Goal: Information Seeking & Learning: Learn about a topic

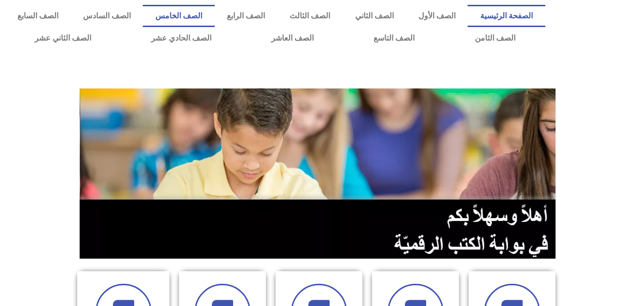
click at [214, 15] on link "الصف الخامس" at bounding box center [178, 16] width 71 height 22
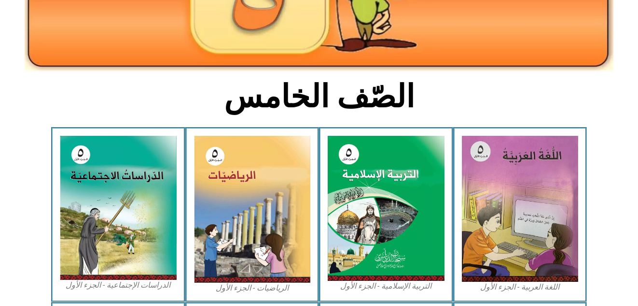
scroll to position [209, 0]
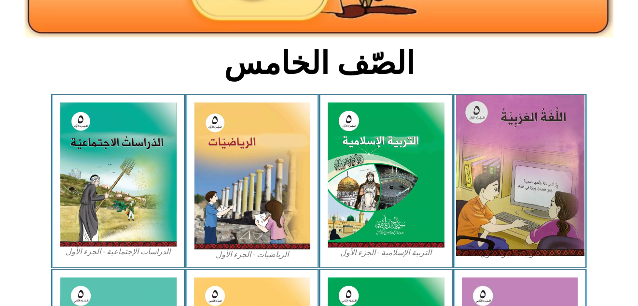
click at [527, 140] on img at bounding box center [520, 175] width 128 height 160
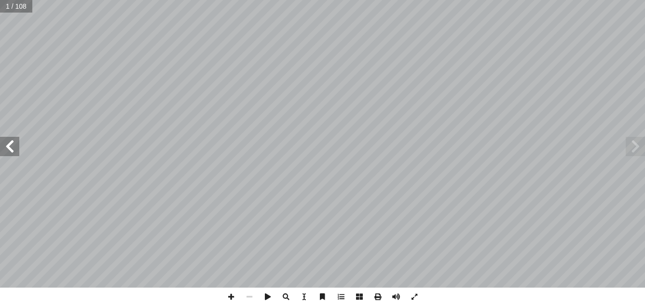
click at [636, 146] on span at bounding box center [635, 146] width 19 height 19
click at [635, 142] on span at bounding box center [635, 146] width 19 height 19
click at [14, 154] on span at bounding box center [9, 146] width 19 height 19
click at [11, 149] on span at bounding box center [9, 146] width 19 height 19
click at [233, 296] on span at bounding box center [231, 296] width 18 height 18
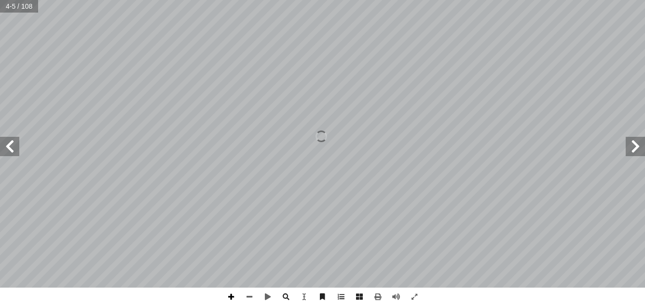
click at [233, 296] on span at bounding box center [231, 296] width 18 height 18
click at [248, 296] on span at bounding box center [249, 296] width 18 height 18
click at [229, 294] on span at bounding box center [231, 296] width 18 height 18
click at [249, 297] on span at bounding box center [249, 296] width 18 height 18
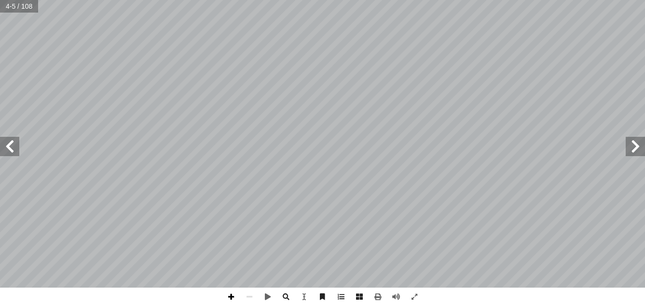
click at [229, 295] on span at bounding box center [231, 296] width 18 height 18
click at [230, 298] on span at bounding box center [231, 296] width 18 height 18
click at [247, 297] on span at bounding box center [249, 296] width 18 height 18
click at [230, 297] on span at bounding box center [231, 296] width 18 height 18
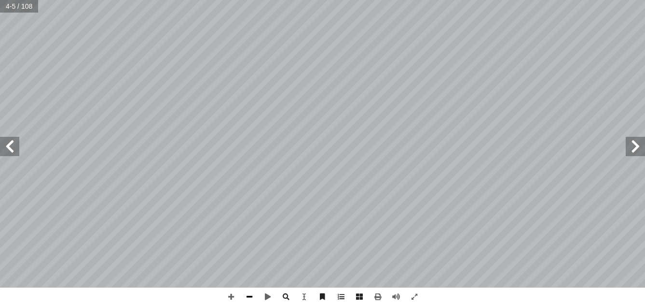
click at [248, 296] on span at bounding box center [249, 296] width 18 height 18
click at [285, 295] on span at bounding box center [286, 296] width 18 height 18
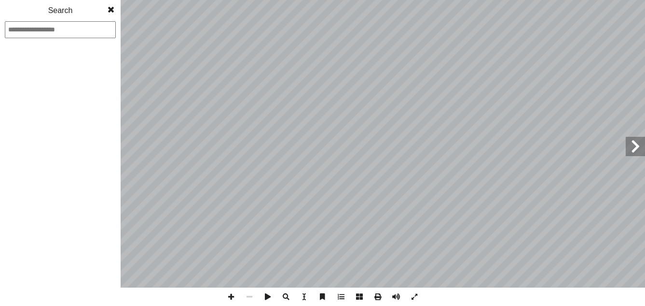
click at [285, 295] on span at bounding box center [286, 296] width 18 height 18
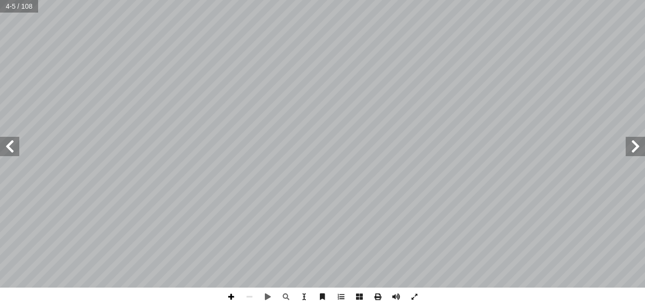
click at [230, 294] on span at bounding box center [231, 296] width 18 height 18
click at [249, 294] on span at bounding box center [249, 296] width 18 height 18
click at [233, 300] on span at bounding box center [231, 296] width 18 height 18
click at [407, 0] on html "الصفحة الرئيسية الصف الأول الصف الثاني الصف الثالث الصف الرابع الصف الخامس الصف…" at bounding box center [322, 44] width 645 height 88
click at [250, 296] on span at bounding box center [249, 296] width 18 height 18
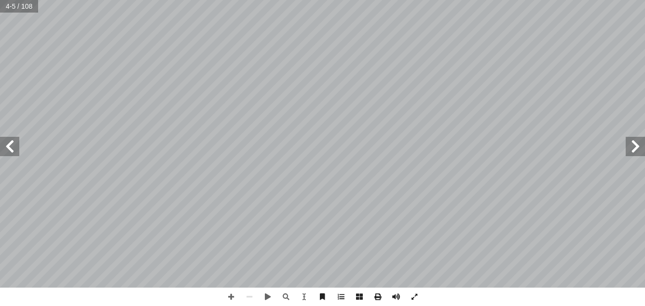
click at [9, 141] on span at bounding box center [9, 146] width 19 height 19
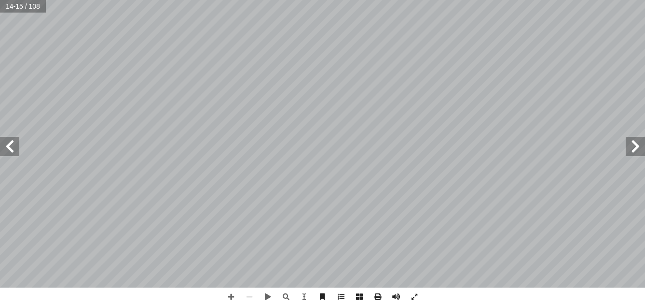
click at [9, 141] on span at bounding box center [9, 146] width 19 height 19
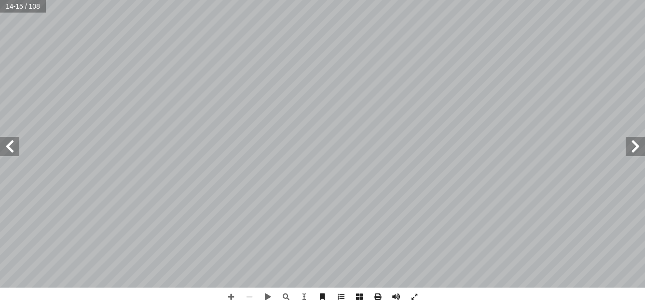
click at [9, 141] on span at bounding box center [9, 146] width 19 height 19
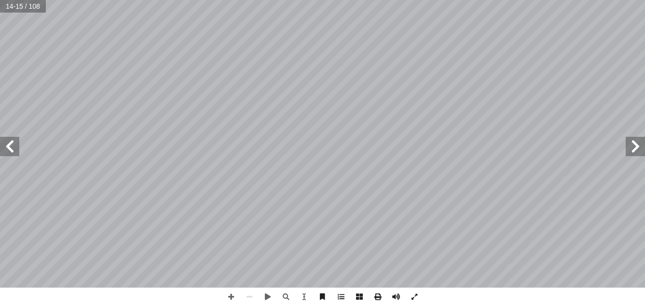
click at [9, 141] on span at bounding box center [9, 146] width 19 height 19
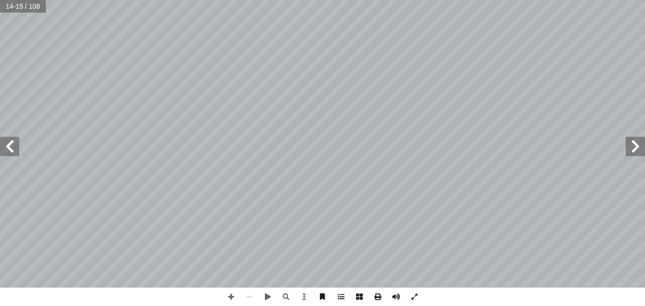
click at [9, 141] on span at bounding box center [9, 146] width 19 height 19
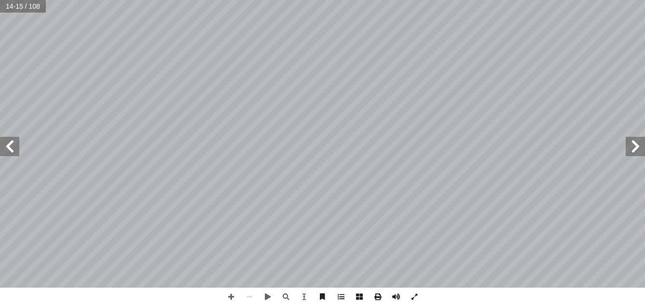
click at [9, 141] on span at bounding box center [9, 146] width 19 height 19
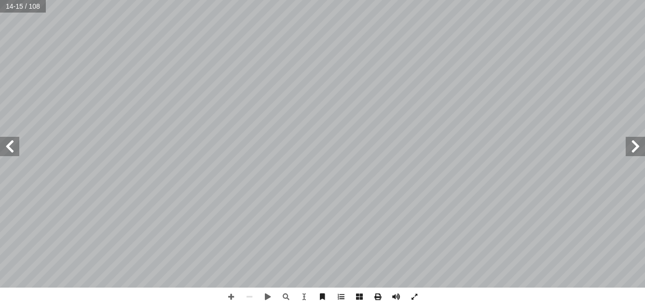
click at [9, 141] on span at bounding box center [9, 146] width 19 height 19
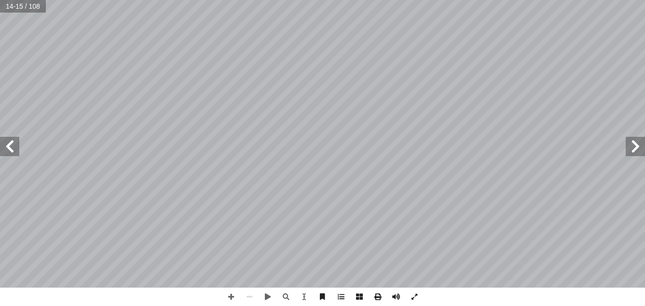
click at [9, 141] on span at bounding box center [9, 146] width 19 height 19
click at [10, 146] on span at bounding box center [9, 146] width 19 height 19
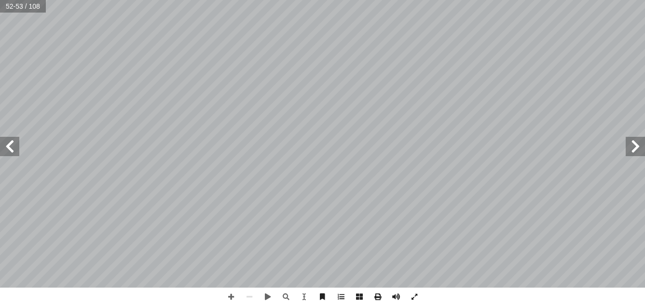
click at [10, 146] on span at bounding box center [9, 146] width 19 height 19
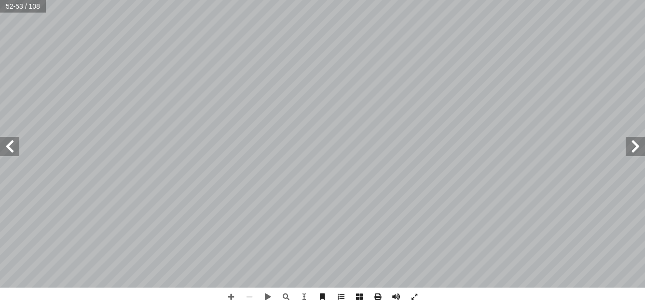
click at [10, 146] on span at bounding box center [9, 146] width 19 height 19
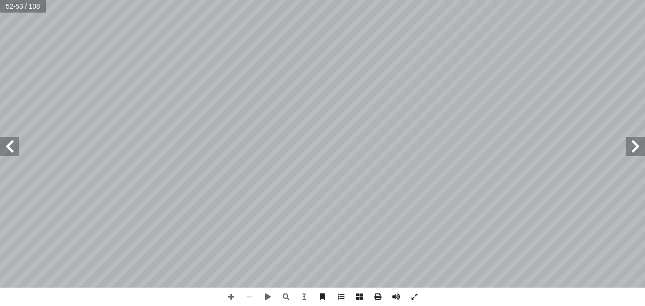
click at [10, 146] on span at bounding box center [9, 146] width 19 height 19
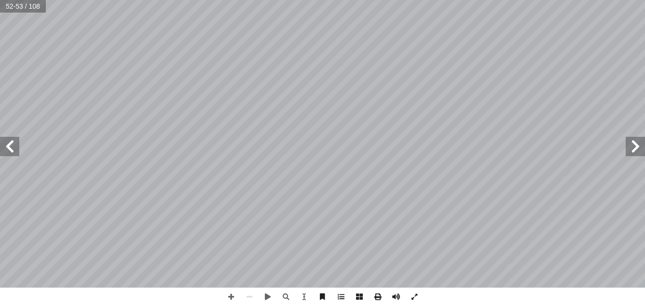
click at [10, 146] on span at bounding box center [9, 146] width 19 height 19
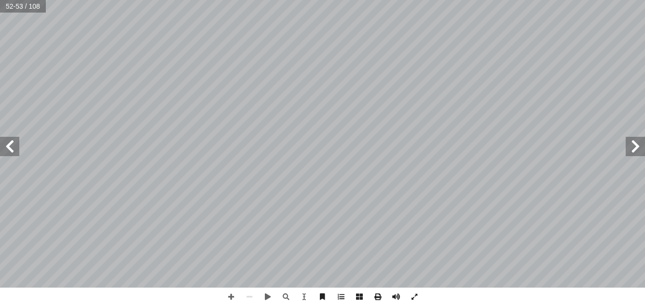
click at [10, 146] on span at bounding box center [9, 146] width 19 height 19
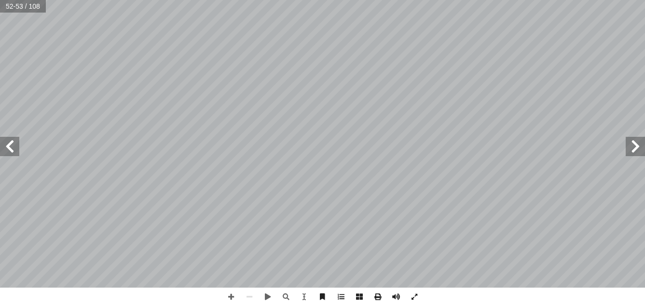
click at [10, 146] on span at bounding box center [9, 146] width 19 height 19
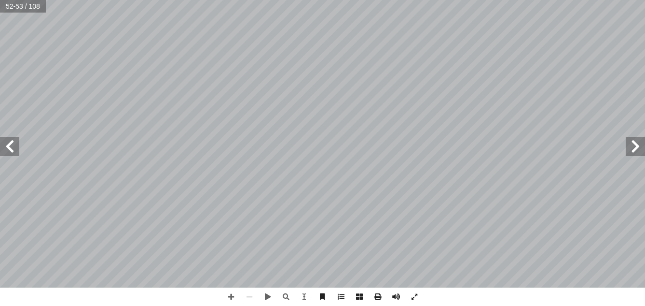
click at [10, 146] on span at bounding box center [9, 146] width 19 height 19
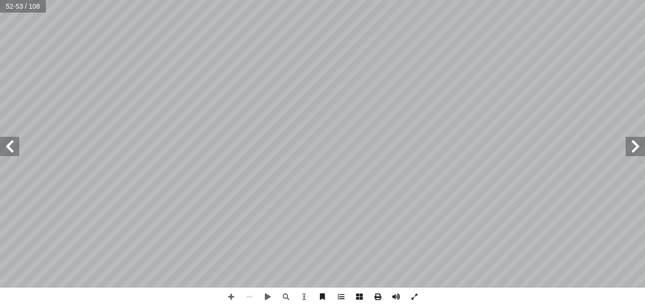
click at [10, 146] on span at bounding box center [9, 146] width 19 height 19
click at [636, 141] on span at bounding box center [635, 146] width 19 height 19
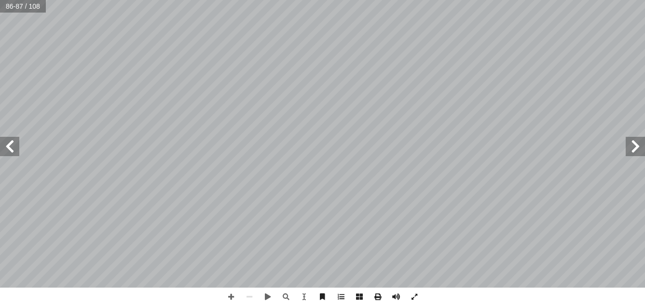
click at [9, 150] on span at bounding box center [9, 146] width 19 height 19
click at [8, 148] on span at bounding box center [9, 146] width 19 height 19
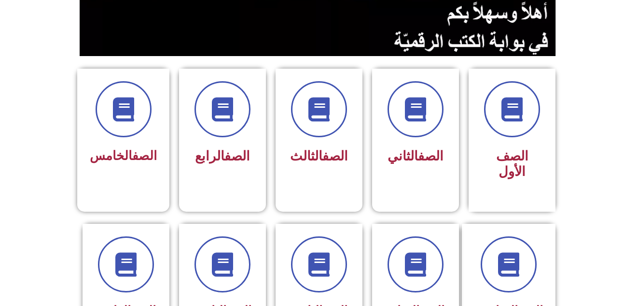
scroll to position [213, 0]
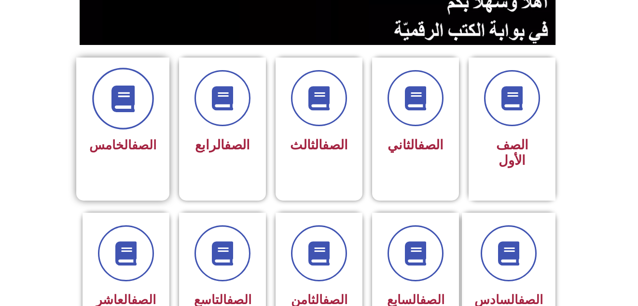
click at [136, 106] on icon at bounding box center [123, 98] width 27 height 27
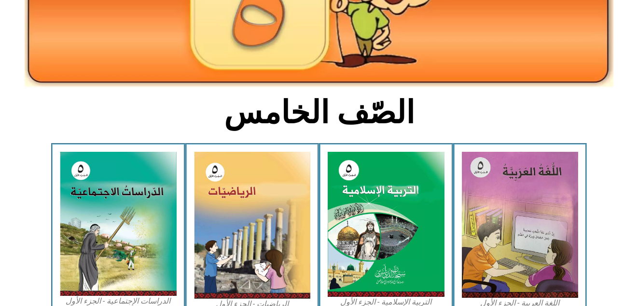
scroll to position [162, 0]
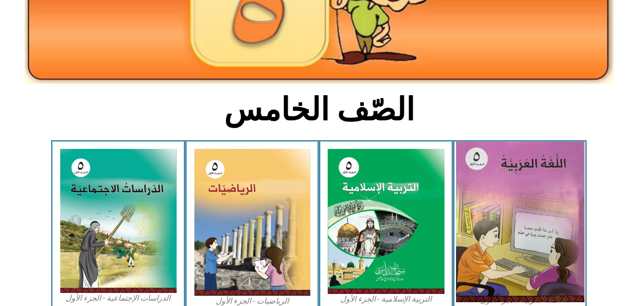
click at [525, 218] on img at bounding box center [520, 221] width 128 height 160
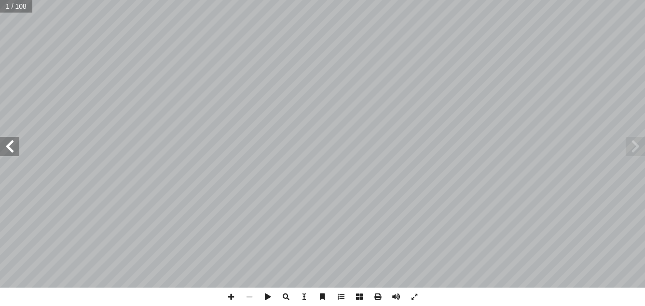
click at [18, 146] on span at bounding box center [9, 146] width 19 height 19
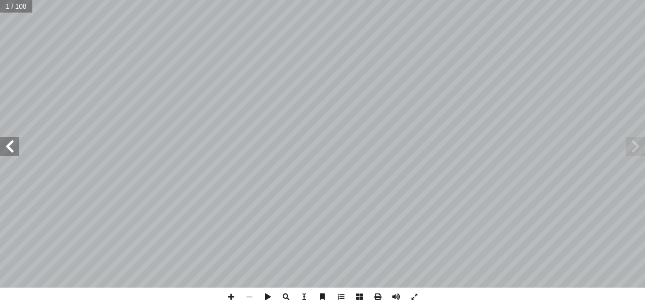
click at [18, 146] on span at bounding box center [9, 146] width 19 height 19
click at [633, 145] on span at bounding box center [635, 146] width 19 height 19
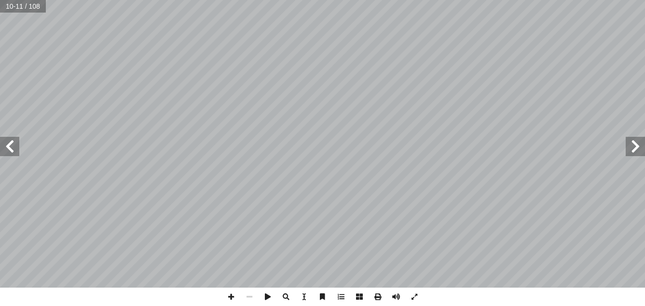
click at [12, 152] on span at bounding box center [9, 146] width 19 height 19
click at [15, 150] on span at bounding box center [9, 146] width 19 height 19
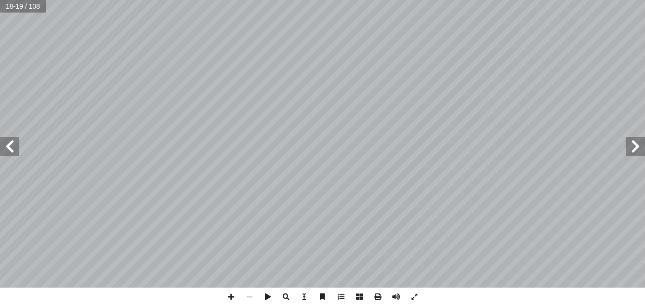
click at [15, 150] on span at bounding box center [9, 146] width 19 height 19
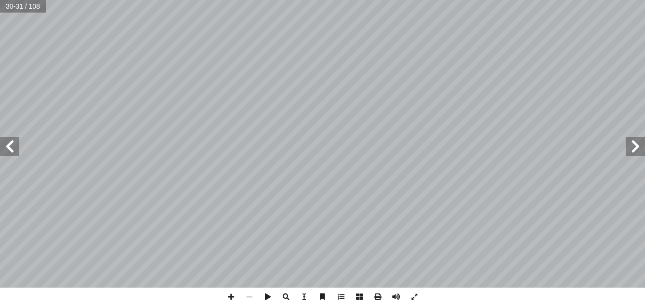
click at [15, 150] on span at bounding box center [9, 146] width 19 height 19
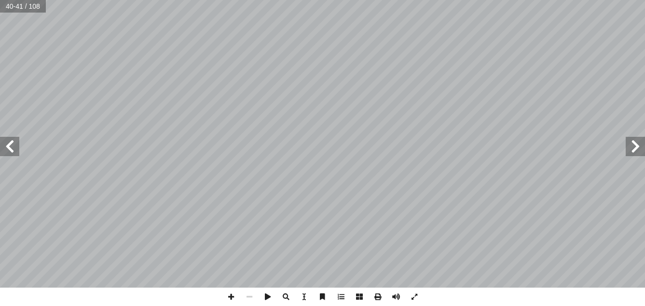
click at [15, 150] on span at bounding box center [9, 146] width 19 height 19
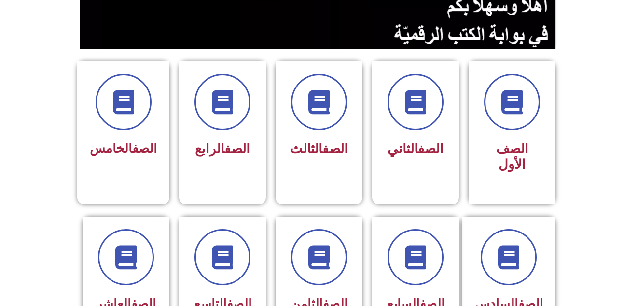
scroll to position [211, 0]
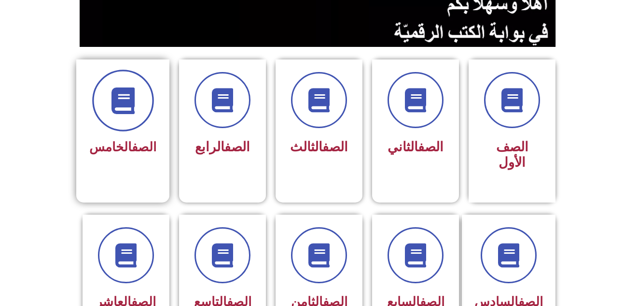
click at [110, 113] on span at bounding box center [123, 101] width 62 height 62
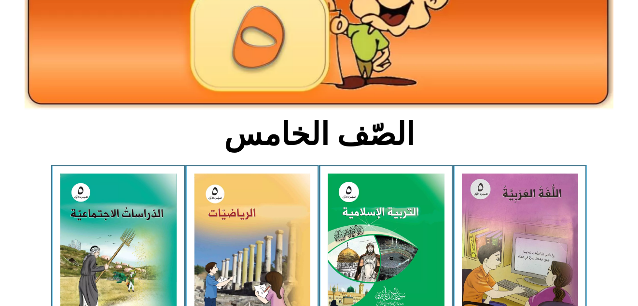
scroll to position [139, 0]
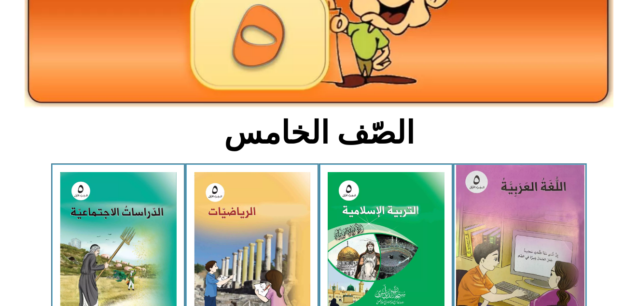
click at [537, 194] on img at bounding box center [520, 245] width 128 height 160
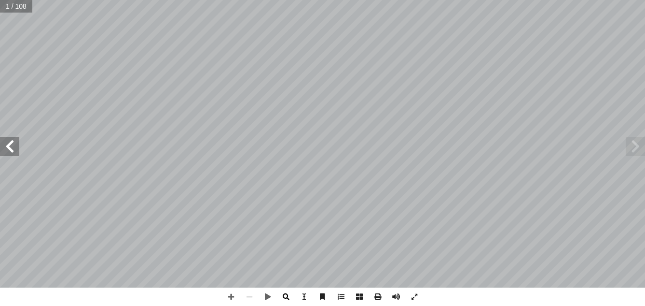
click at [283, 292] on span at bounding box center [286, 296] width 18 height 18
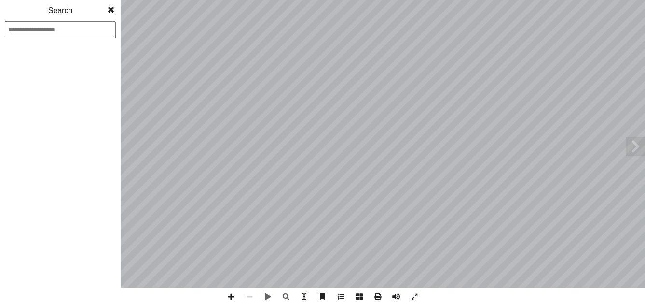
click at [80, 28] on input at bounding box center [60, 29] width 111 height 17
type input "*"
click at [110, 9] on span at bounding box center [110, 9] width 17 height 19
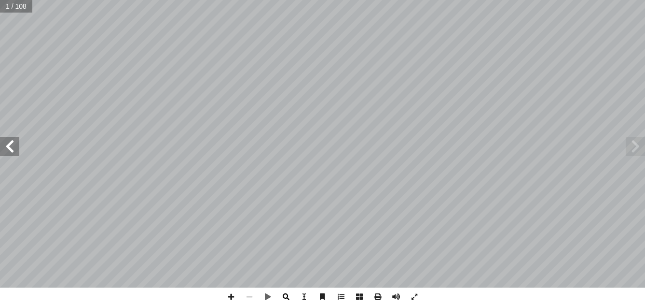
click at [285, 297] on span at bounding box center [286, 296] width 18 height 18
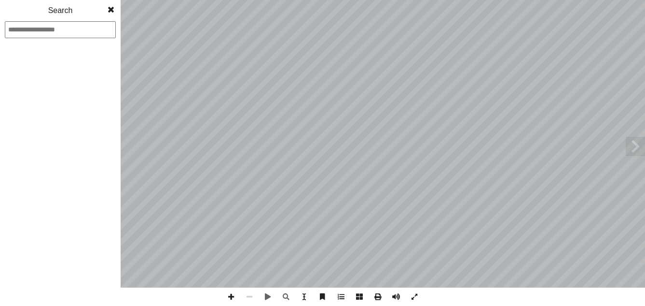
click at [109, 31] on input at bounding box center [60, 29] width 111 height 17
type input "*"
click at [113, 10] on span at bounding box center [110, 9] width 17 height 19
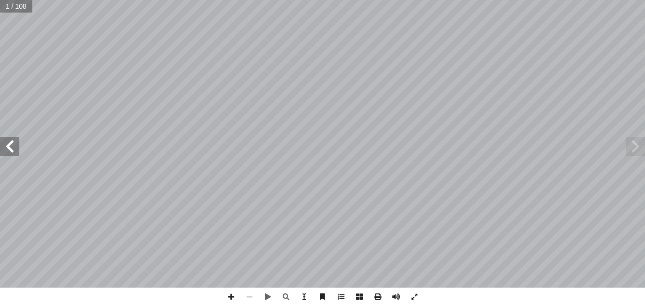
click at [16, 149] on span at bounding box center [9, 146] width 19 height 19
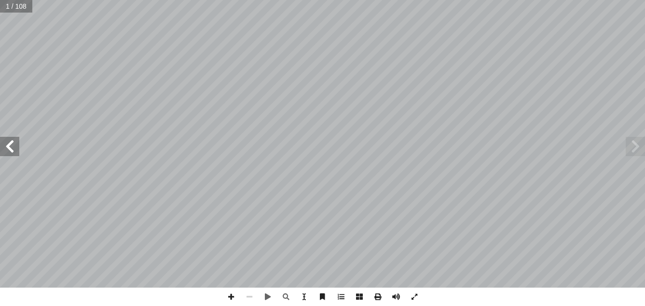
click at [16, 149] on span at bounding box center [9, 146] width 19 height 19
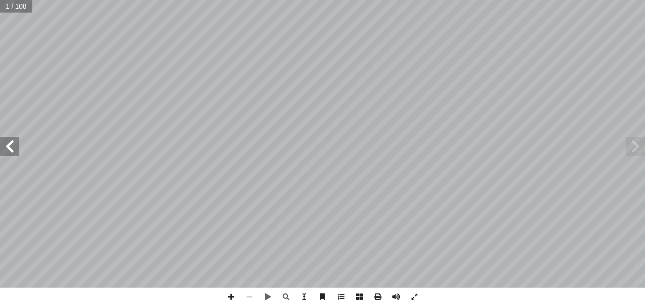
click at [16, 149] on span at bounding box center [9, 146] width 19 height 19
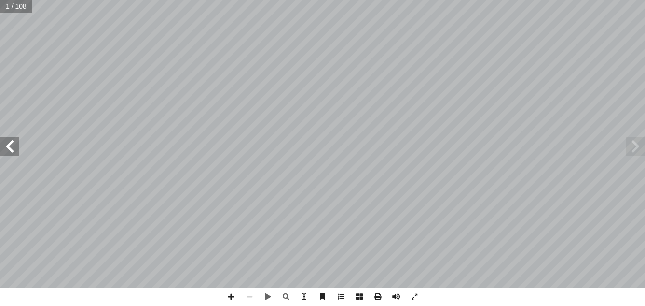
click at [16, 149] on span at bounding box center [9, 146] width 19 height 19
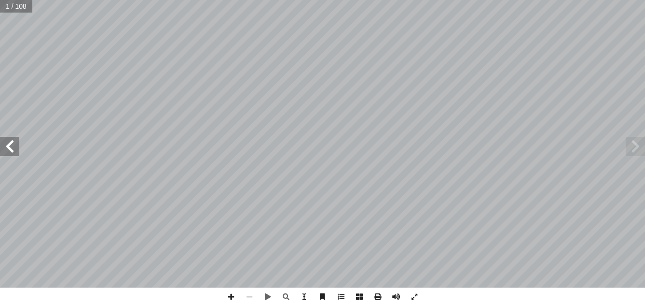
click at [16, 149] on span at bounding box center [9, 146] width 19 height 19
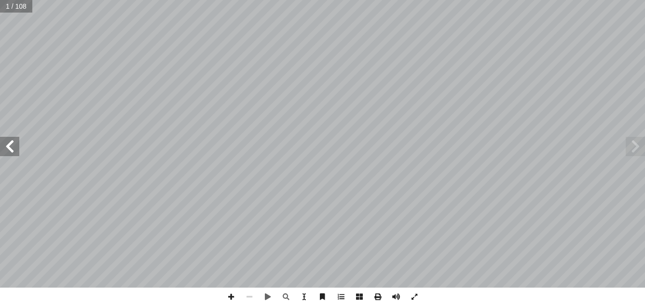
click at [16, 149] on span at bounding box center [9, 146] width 19 height 19
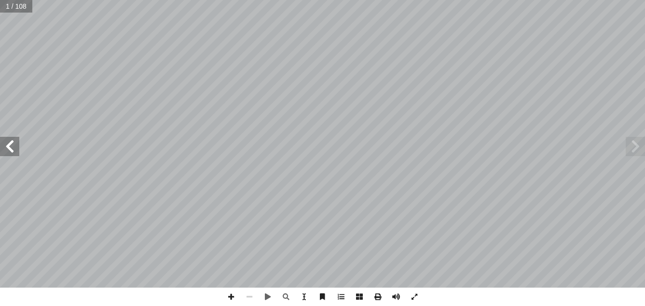
click at [16, 149] on span at bounding box center [9, 146] width 19 height 19
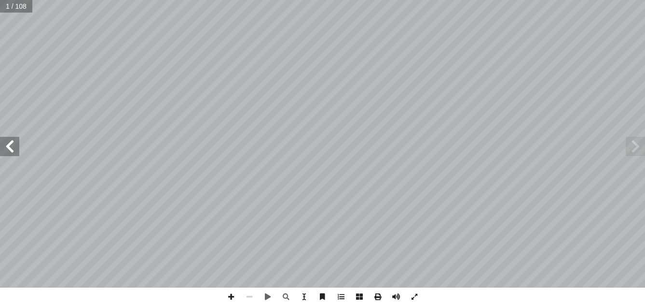
click at [16, 149] on span at bounding box center [9, 146] width 19 height 19
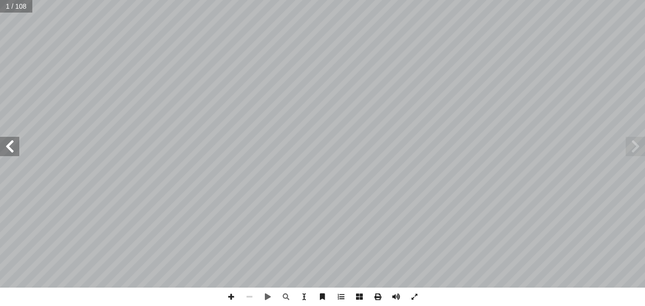
click at [16, 149] on span at bounding box center [9, 146] width 19 height 19
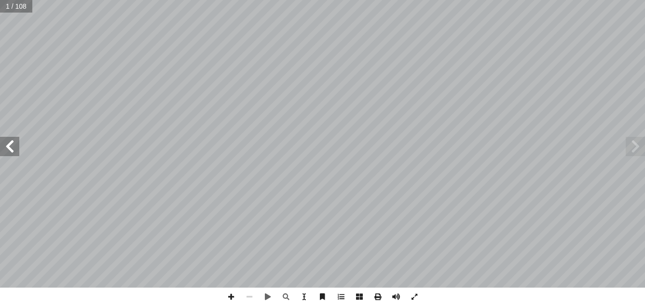
click at [16, 149] on span at bounding box center [9, 146] width 19 height 19
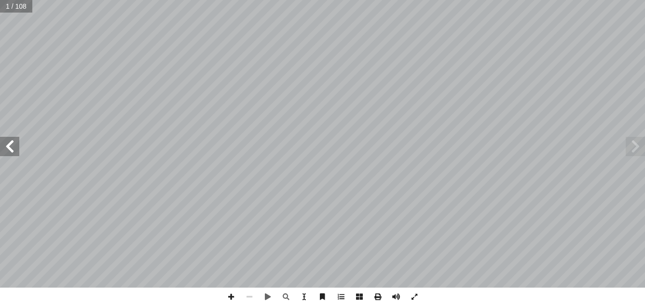
click at [16, 149] on span at bounding box center [9, 146] width 19 height 19
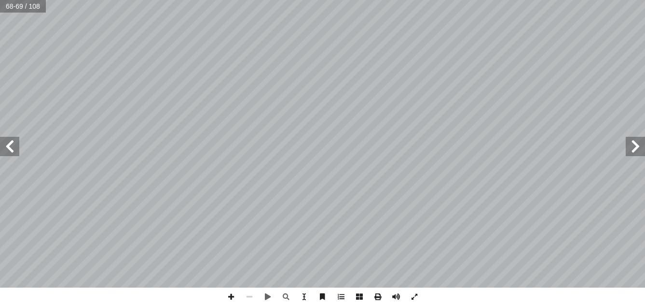
click at [16, 149] on span at bounding box center [9, 146] width 19 height 19
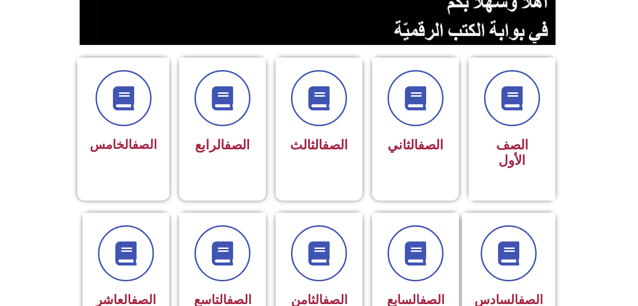
scroll to position [241, 0]
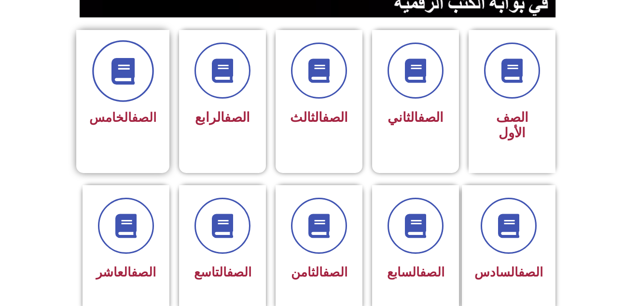
click at [136, 80] on icon at bounding box center [123, 71] width 27 height 27
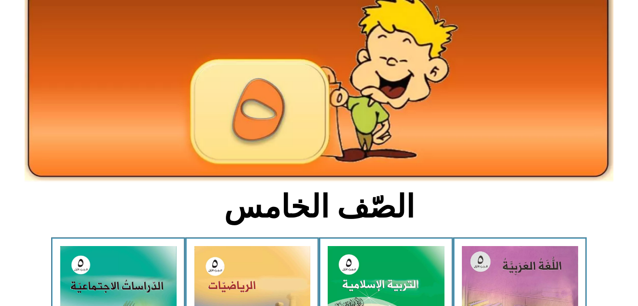
scroll to position [132, 0]
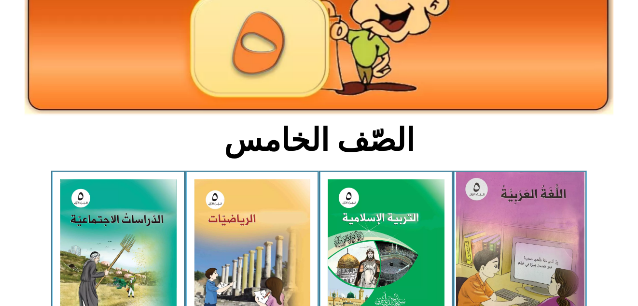
click at [530, 266] on img at bounding box center [520, 252] width 128 height 160
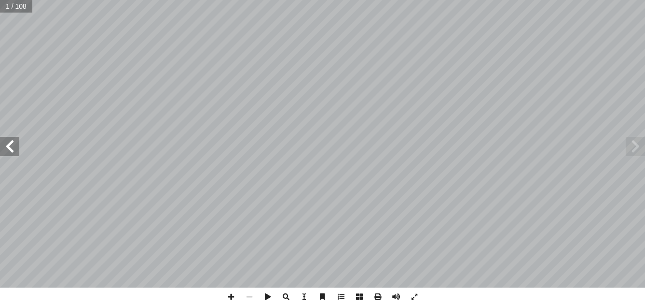
click at [10, 147] on span at bounding box center [9, 146] width 19 height 19
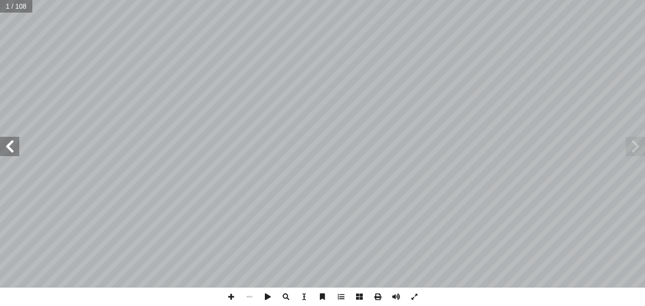
click at [10, 147] on span at bounding box center [9, 146] width 19 height 19
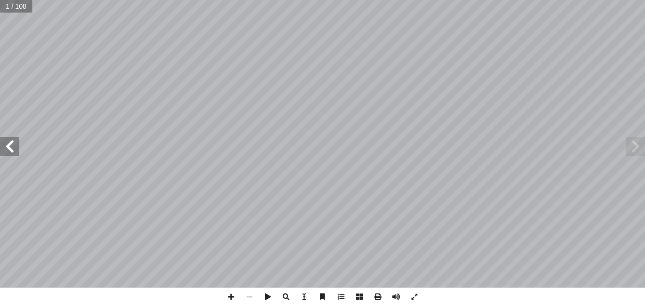
click at [10, 147] on span at bounding box center [9, 146] width 19 height 19
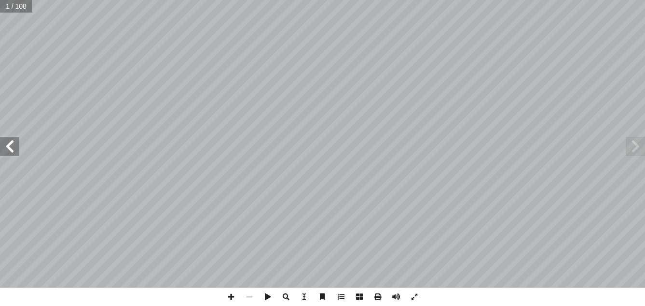
click at [10, 147] on span at bounding box center [9, 146] width 19 height 19
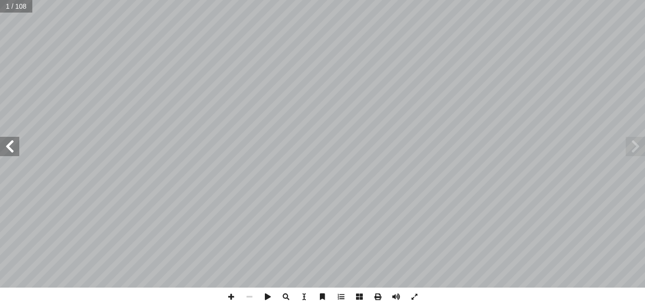
click at [10, 147] on span at bounding box center [9, 146] width 19 height 19
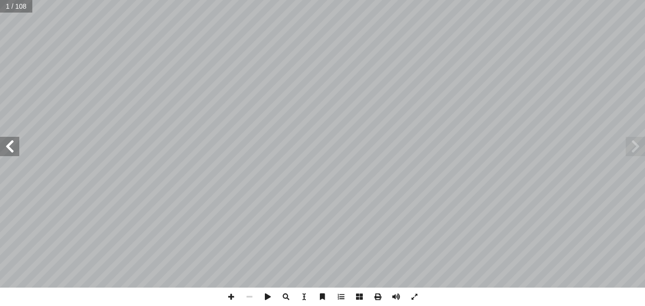
click at [10, 147] on span at bounding box center [9, 146] width 19 height 19
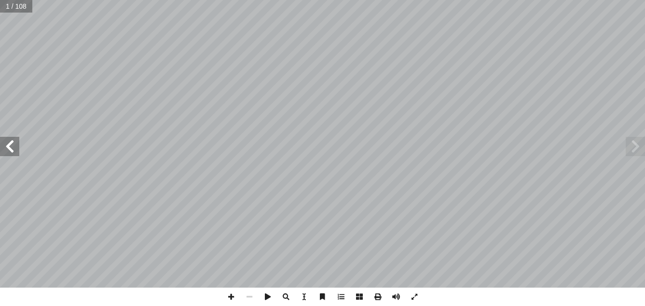
click at [10, 147] on span at bounding box center [9, 146] width 19 height 19
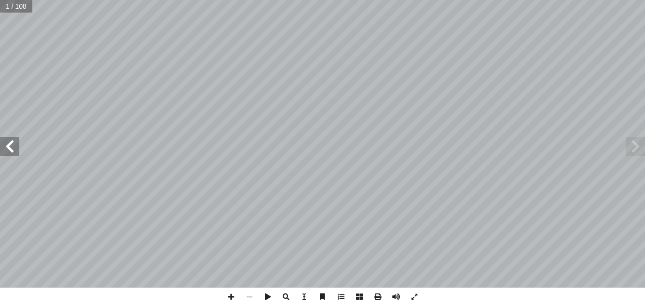
click at [10, 147] on span at bounding box center [9, 146] width 19 height 19
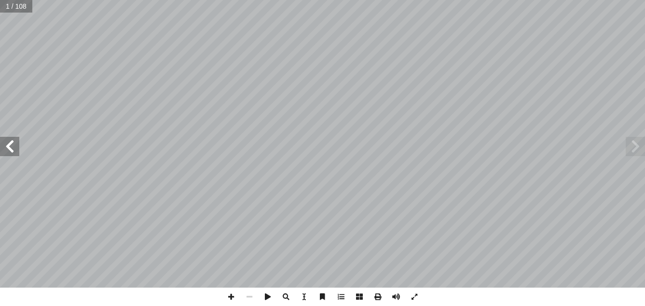
click at [10, 147] on span at bounding box center [9, 146] width 19 height 19
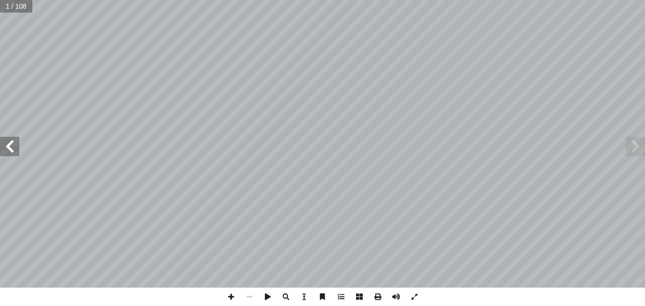
click at [10, 147] on span at bounding box center [9, 146] width 19 height 19
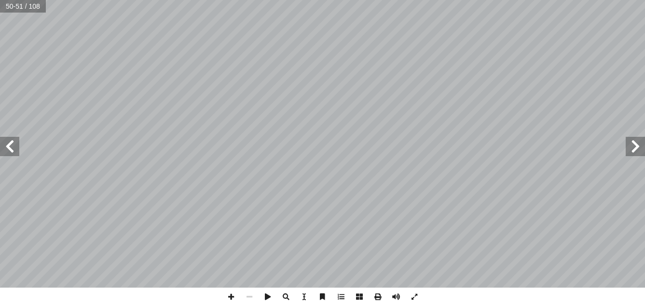
click at [10, 147] on span at bounding box center [9, 146] width 19 height 19
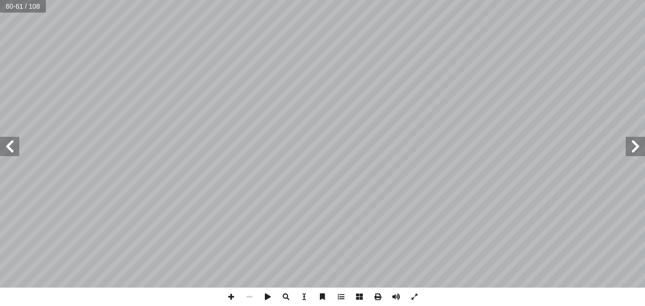
click at [10, 147] on span at bounding box center [9, 146] width 19 height 19
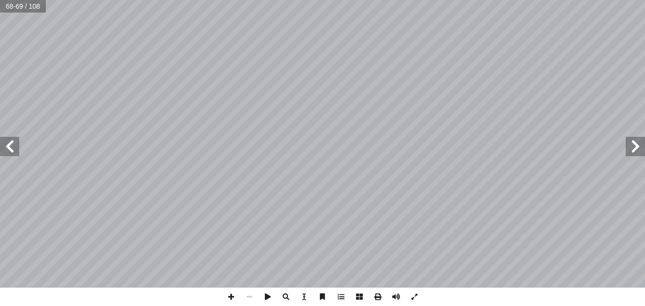
click at [10, 147] on span at bounding box center [9, 146] width 19 height 19
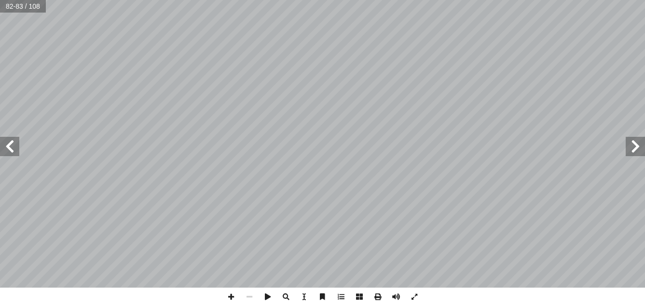
click at [10, 147] on span at bounding box center [9, 146] width 19 height 19
click at [632, 144] on span at bounding box center [635, 146] width 19 height 19
click at [13, 150] on span at bounding box center [9, 146] width 19 height 19
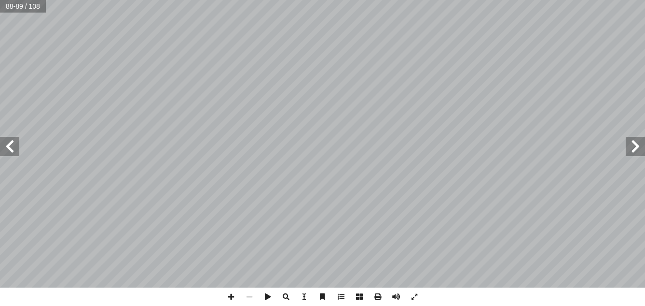
click at [13, 150] on span at bounding box center [9, 146] width 19 height 19
click at [640, 154] on span at bounding box center [635, 146] width 19 height 19
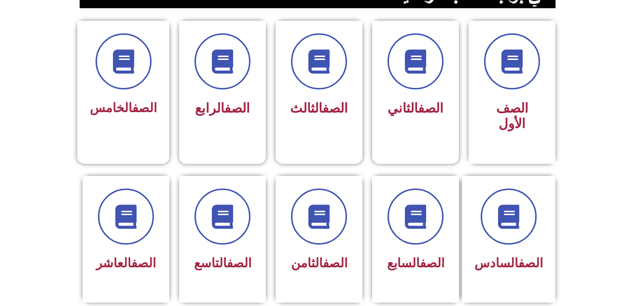
scroll to position [305, 0]
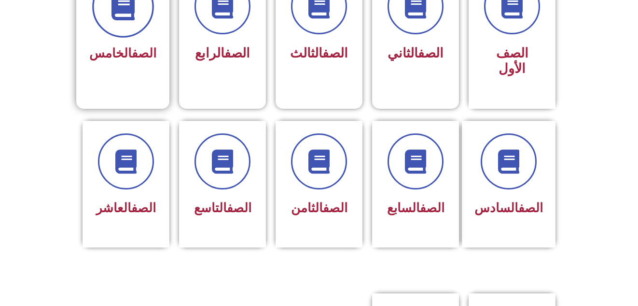
click at [132, 28] on span at bounding box center [123, 7] width 62 height 62
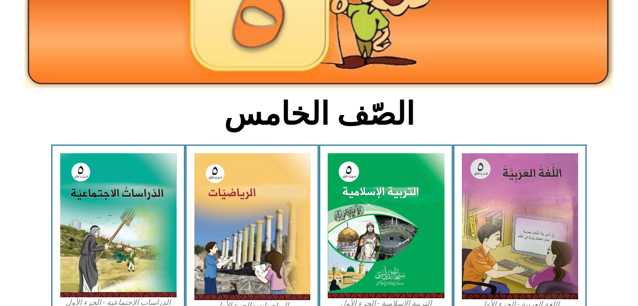
scroll to position [159, 0]
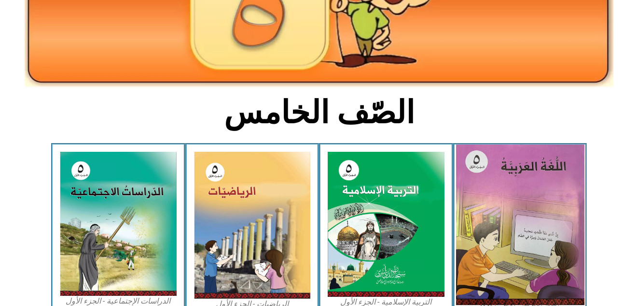
click at [549, 225] on img at bounding box center [520, 224] width 128 height 160
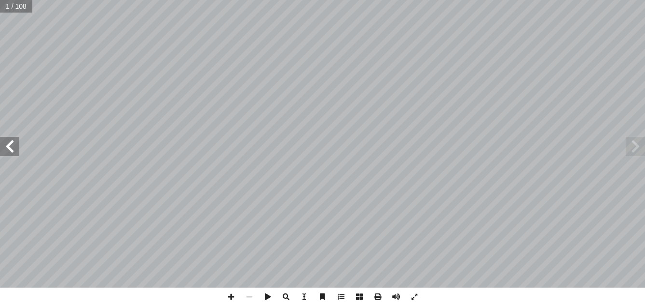
click at [8, 149] on span at bounding box center [9, 146] width 19 height 19
click at [9, 148] on span at bounding box center [9, 146] width 19 height 19
click at [9, 147] on span at bounding box center [9, 146] width 19 height 19
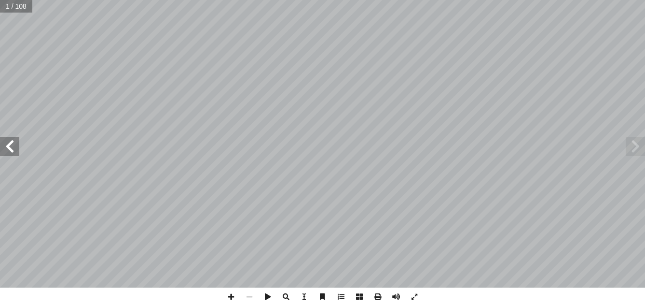
click at [9, 147] on span at bounding box center [9, 146] width 19 height 19
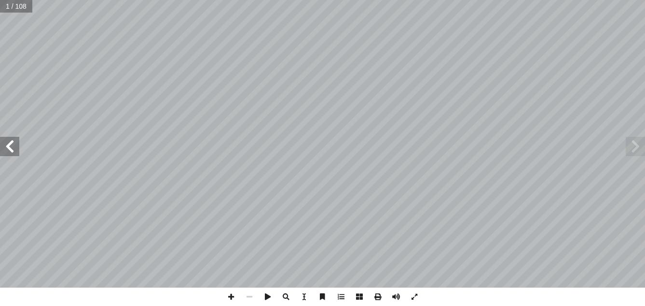
click at [9, 147] on span at bounding box center [9, 146] width 19 height 19
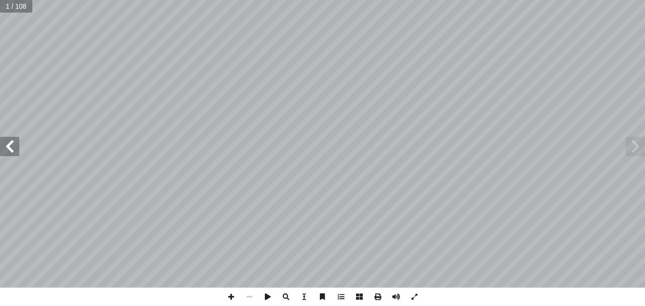
click at [9, 147] on span at bounding box center [9, 146] width 19 height 19
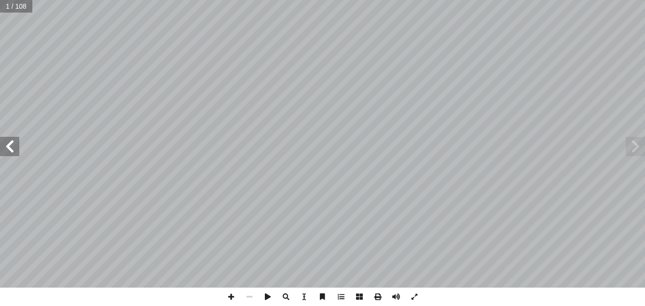
click at [9, 147] on span at bounding box center [9, 146] width 19 height 19
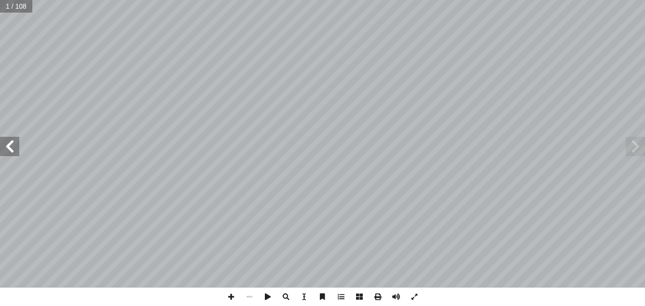
click at [9, 147] on span at bounding box center [9, 146] width 19 height 19
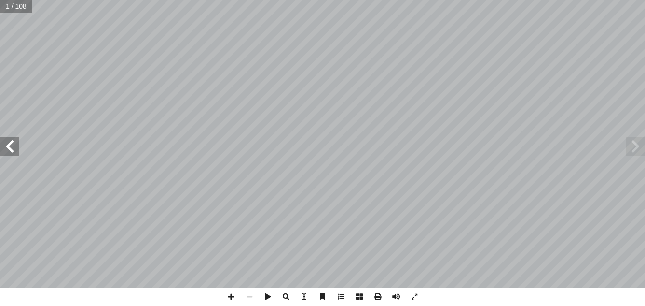
click at [9, 147] on span at bounding box center [9, 146] width 19 height 19
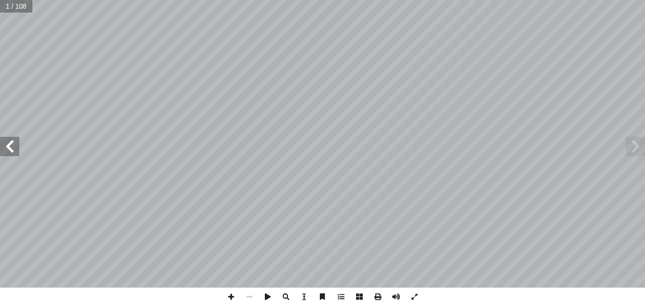
click at [9, 147] on span at bounding box center [9, 146] width 19 height 19
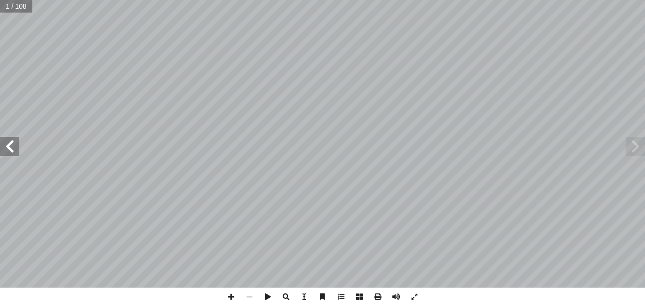
click at [9, 147] on span at bounding box center [9, 146] width 19 height 19
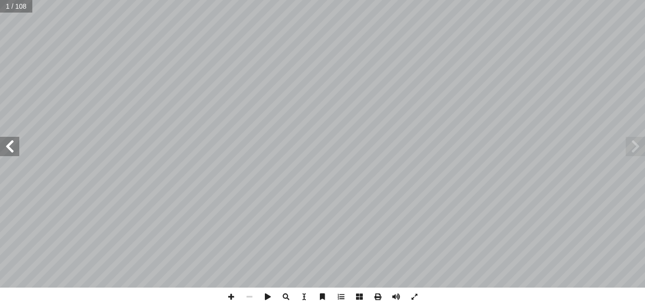
click at [9, 147] on span at bounding box center [9, 146] width 19 height 19
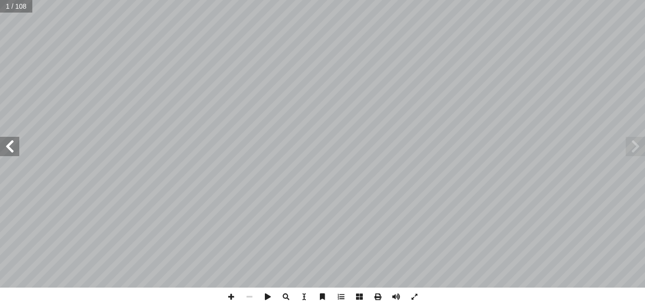
click at [9, 147] on span at bounding box center [9, 146] width 19 height 19
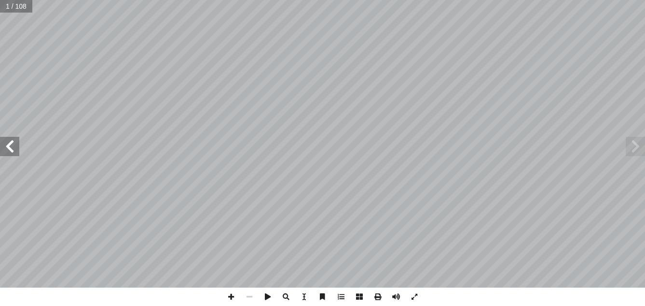
click at [9, 147] on span at bounding box center [9, 146] width 19 height 19
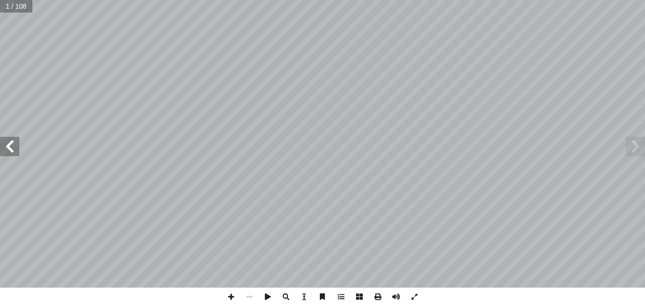
click at [9, 147] on span at bounding box center [9, 146] width 19 height 19
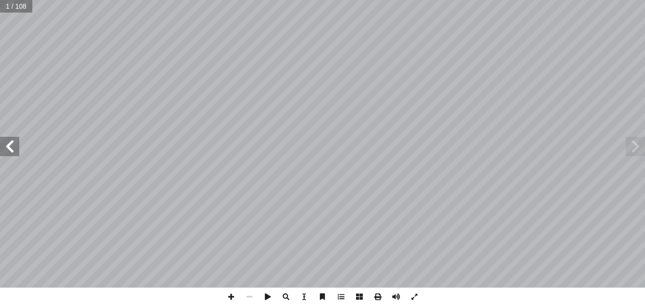
click at [9, 147] on span at bounding box center [9, 146] width 19 height 19
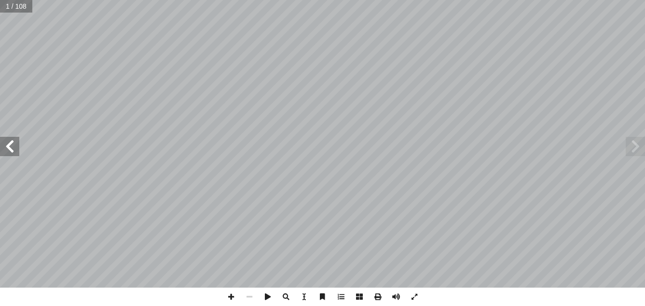
click at [9, 147] on span at bounding box center [9, 146] width 19 height 19
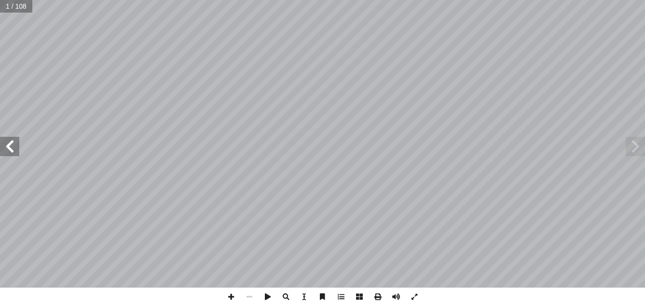
click at [9, 147] on span at bounding box center [9, 146] width 19 height 19
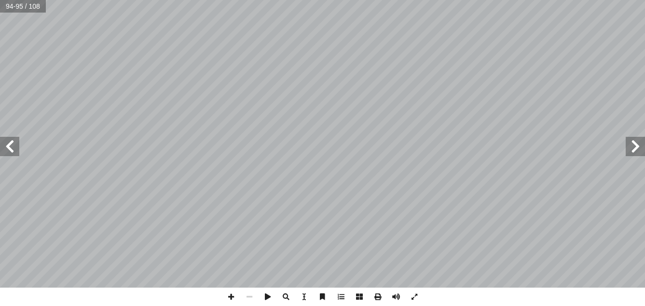
click at [9, 147] on span at bounding box center [9, 146] width 19 height 19
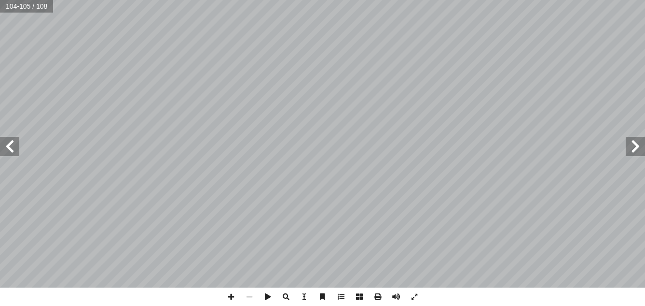
click at [9, 147] on span at bounding box center [9, 146] width 19 height 19
click at [633, 150] on span at bounding box center [635, 146] width 19 height 19
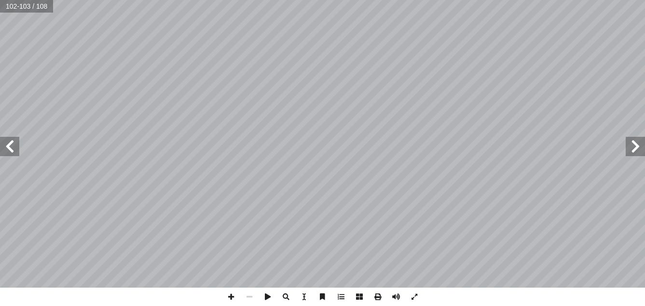
click at [633, 150] on span at bounding box center [635, 146] width 19 height 19
click at [10, 153] on span at bounding box center [9, 146] width 19 height 19
click at [640, 141] on span at bounding box center [635, 146] width 19 height 19
